Goal: Learn about a topic

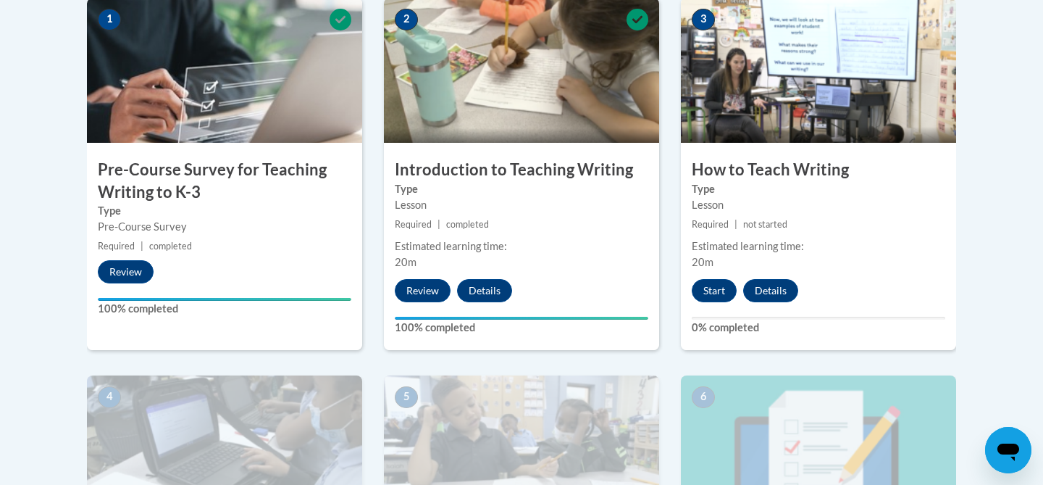
scroll to position [483, 0]
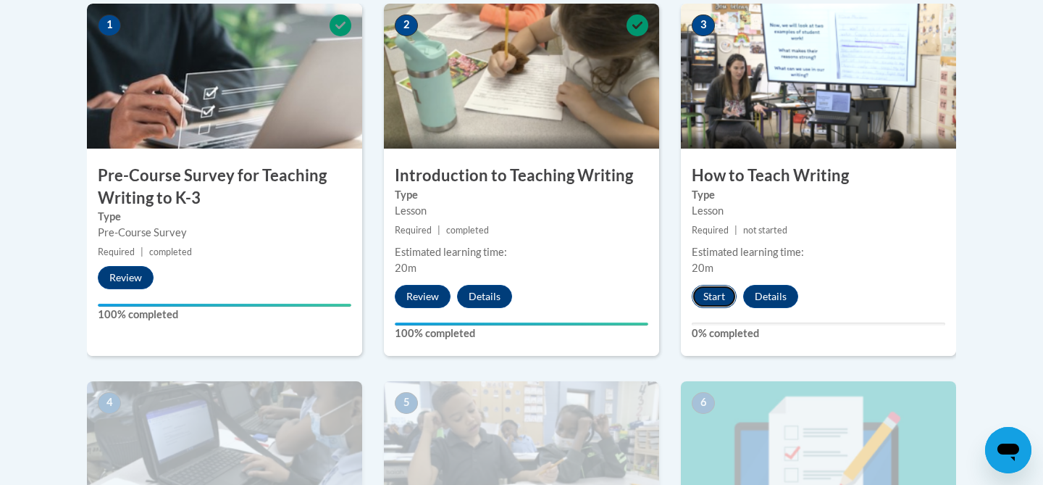
click at [719, 295] on button "Start" at bounding box center [714, 296] width 45 height 23
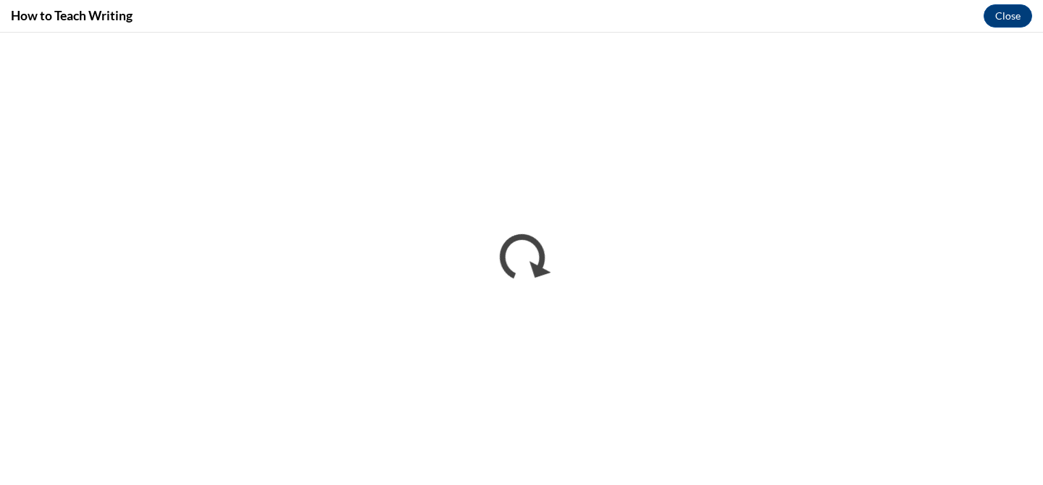
scroll to position [0, 0]
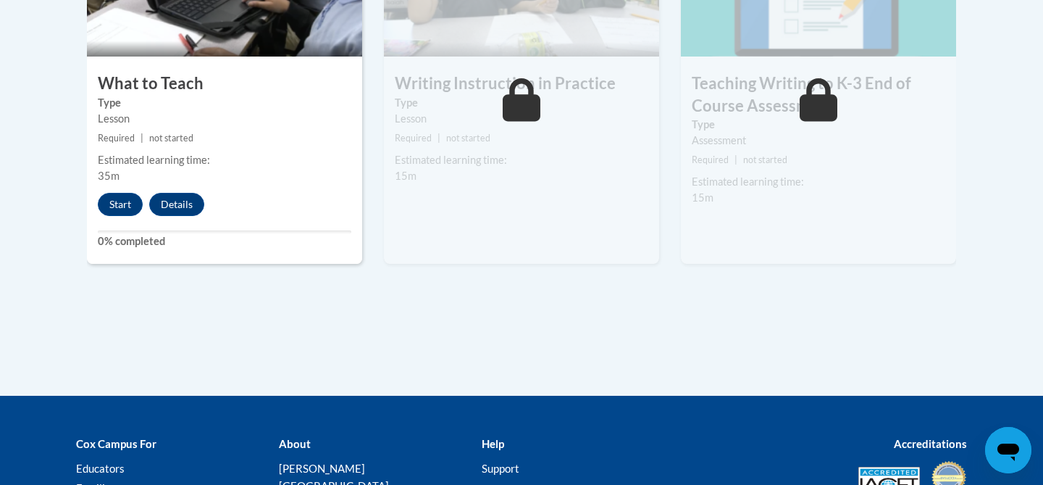
scroll to position [954, 0]
